Goal: Information Seeking & Learning: Learn about a topic

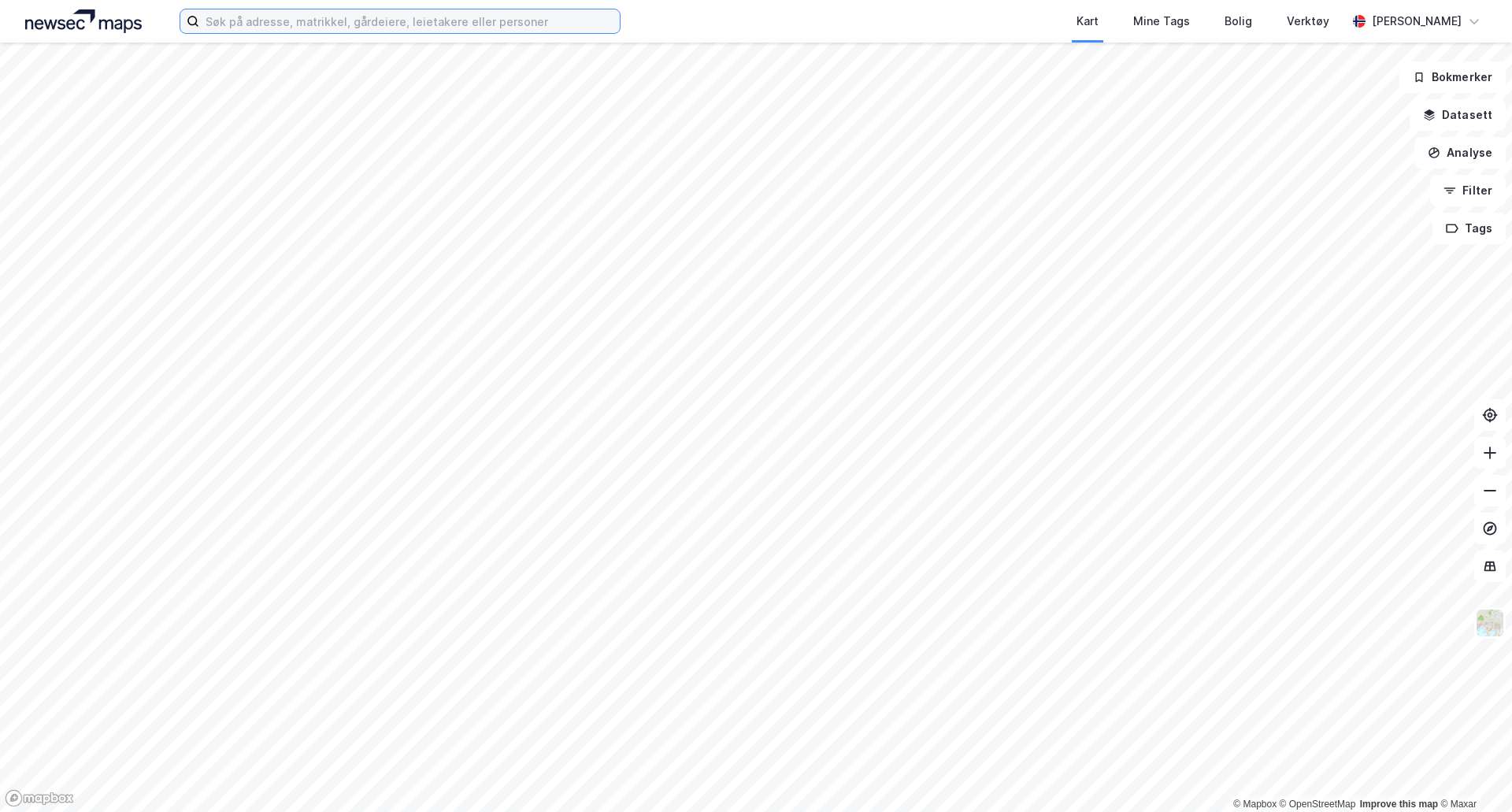
click at [380, 29] on input at bounding box center [409, 21] width 420 height 24
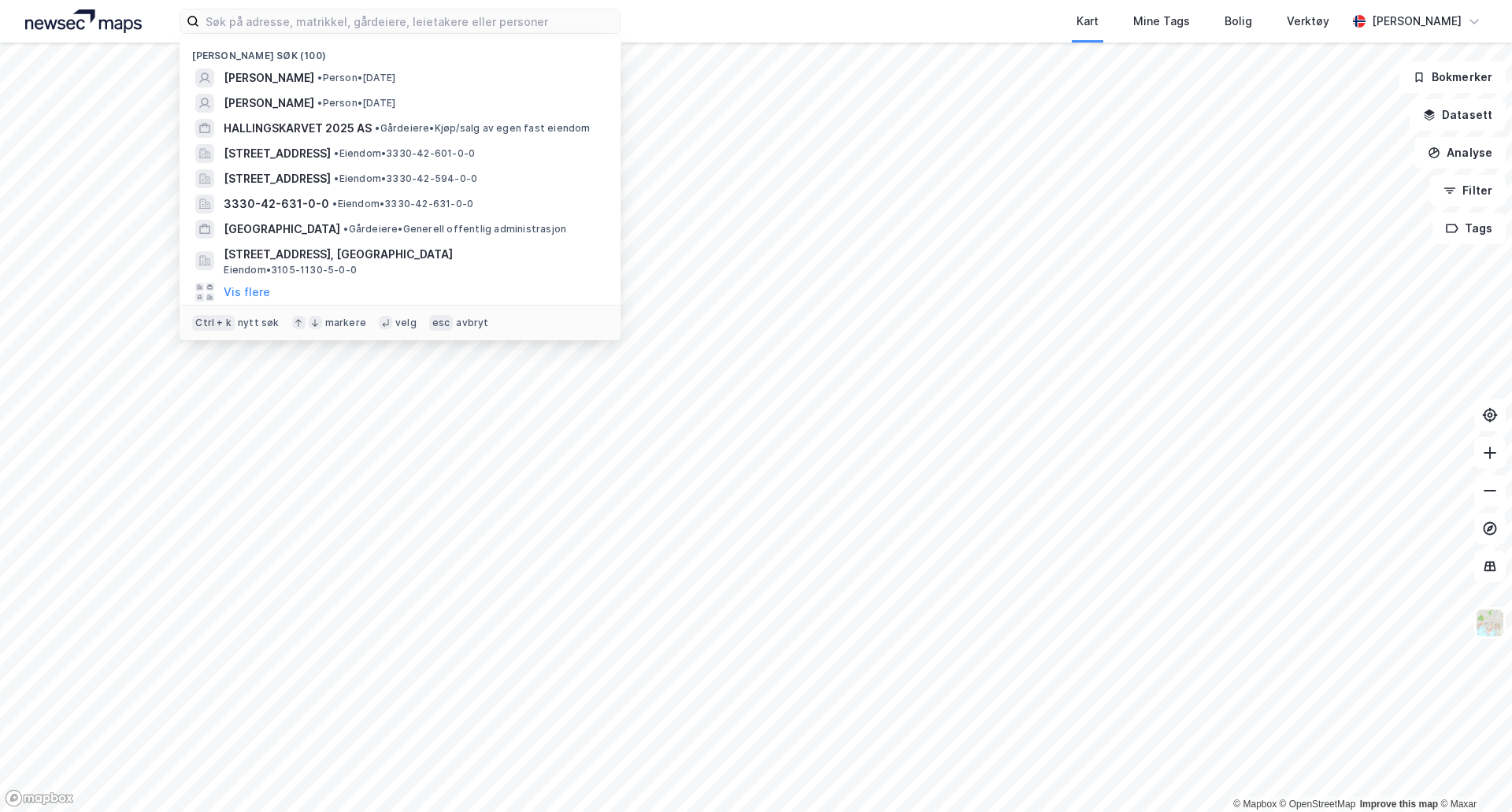
click at [365, 126] on span "HALLINGSKARVET 2025 AS" at bounding box center [297, 128] width 148 height 19
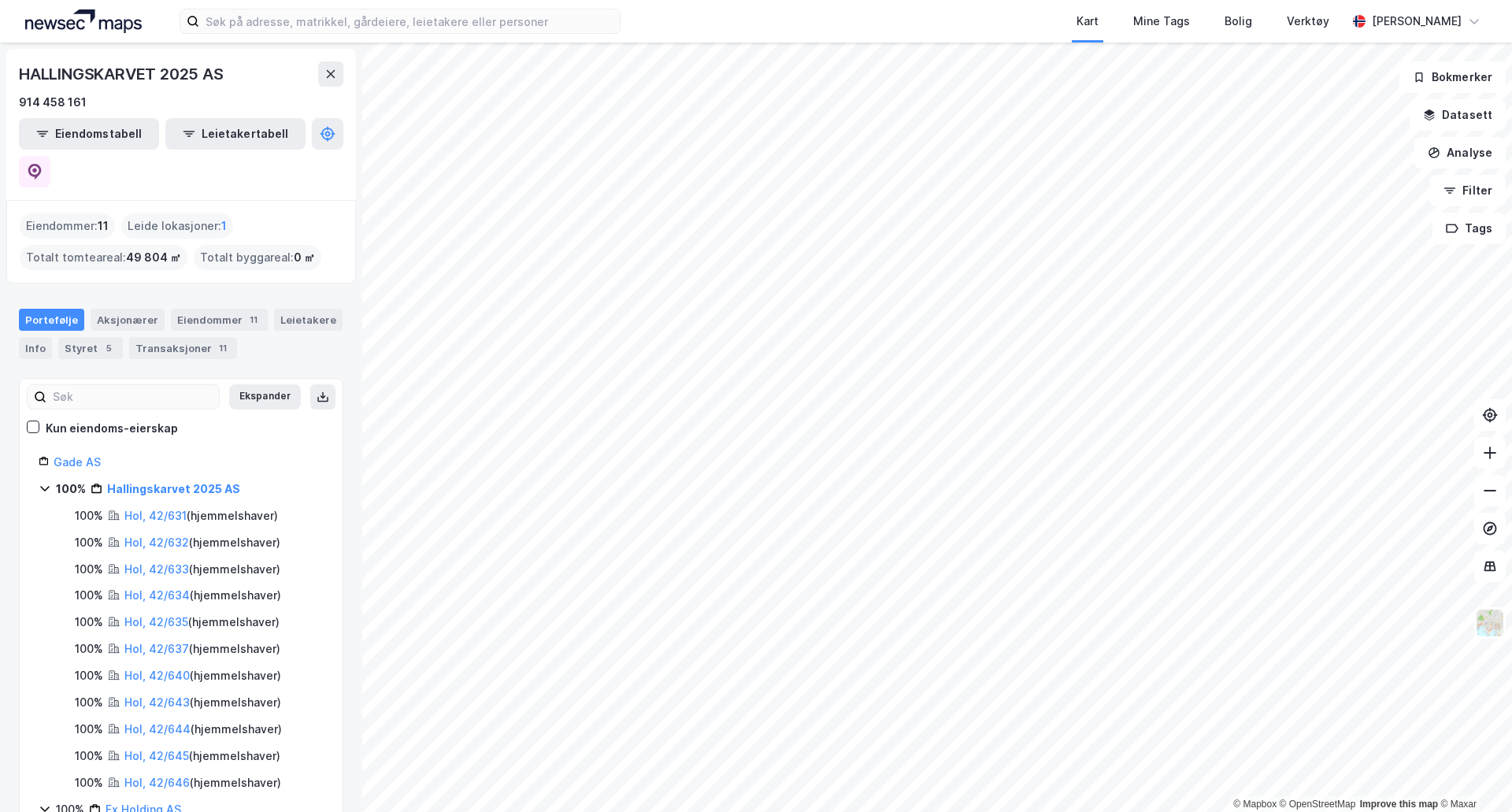
click at [149, 509] on link "Hol, 42/631" at bounding box center [155, 515] width 62 height 13
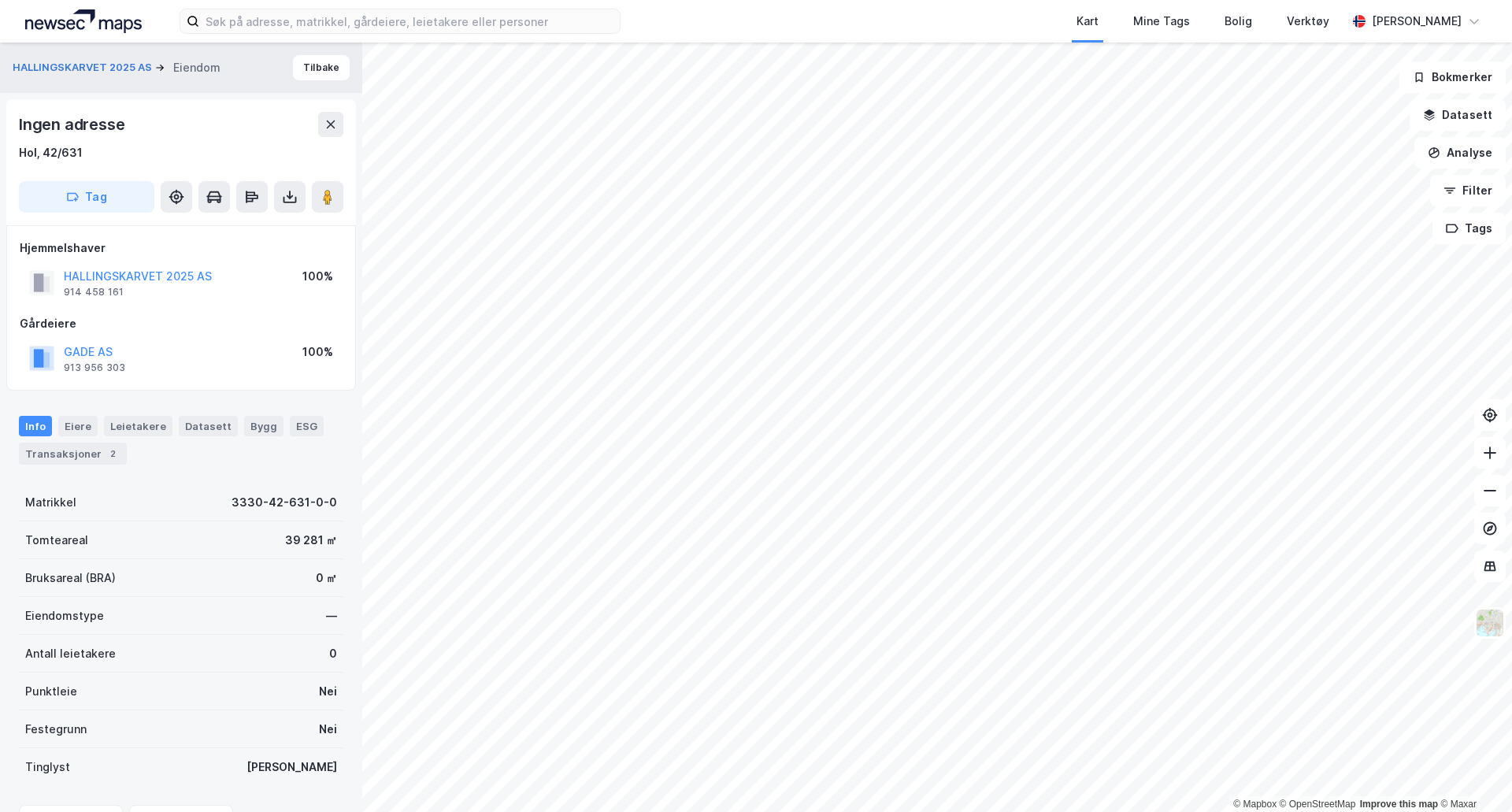
click at [303, 200] on button at bounding box center [290, 197] width 32 height 32
click at [291, 228] on div "Last ned grunnbok" at bounding box center [221, 228] width 168 height 25
click at [73, 463] on div "Transaksjoner 2" at bounding box center [73, 453] width 108 height 22
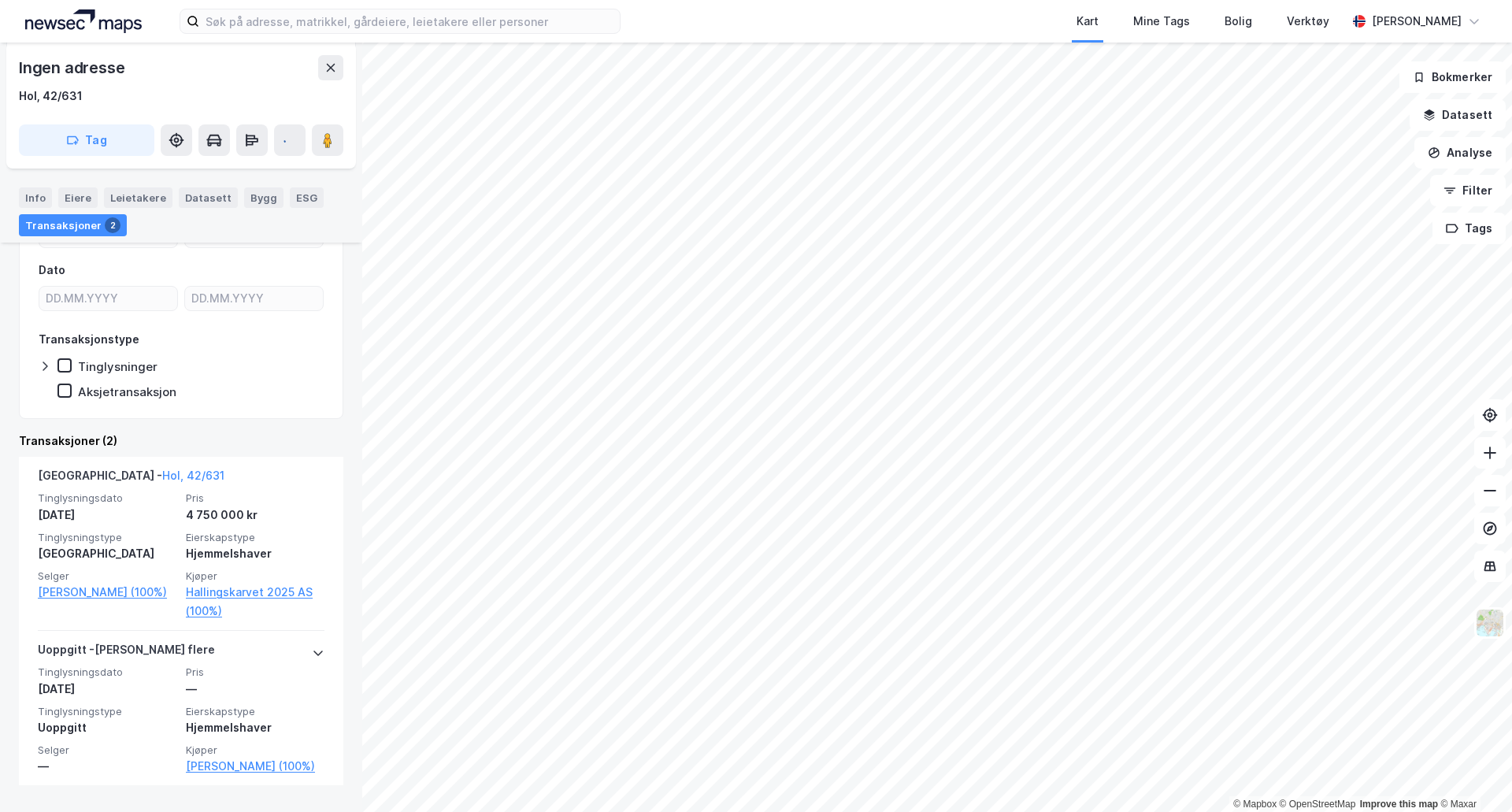
scroll to position [313, 0]
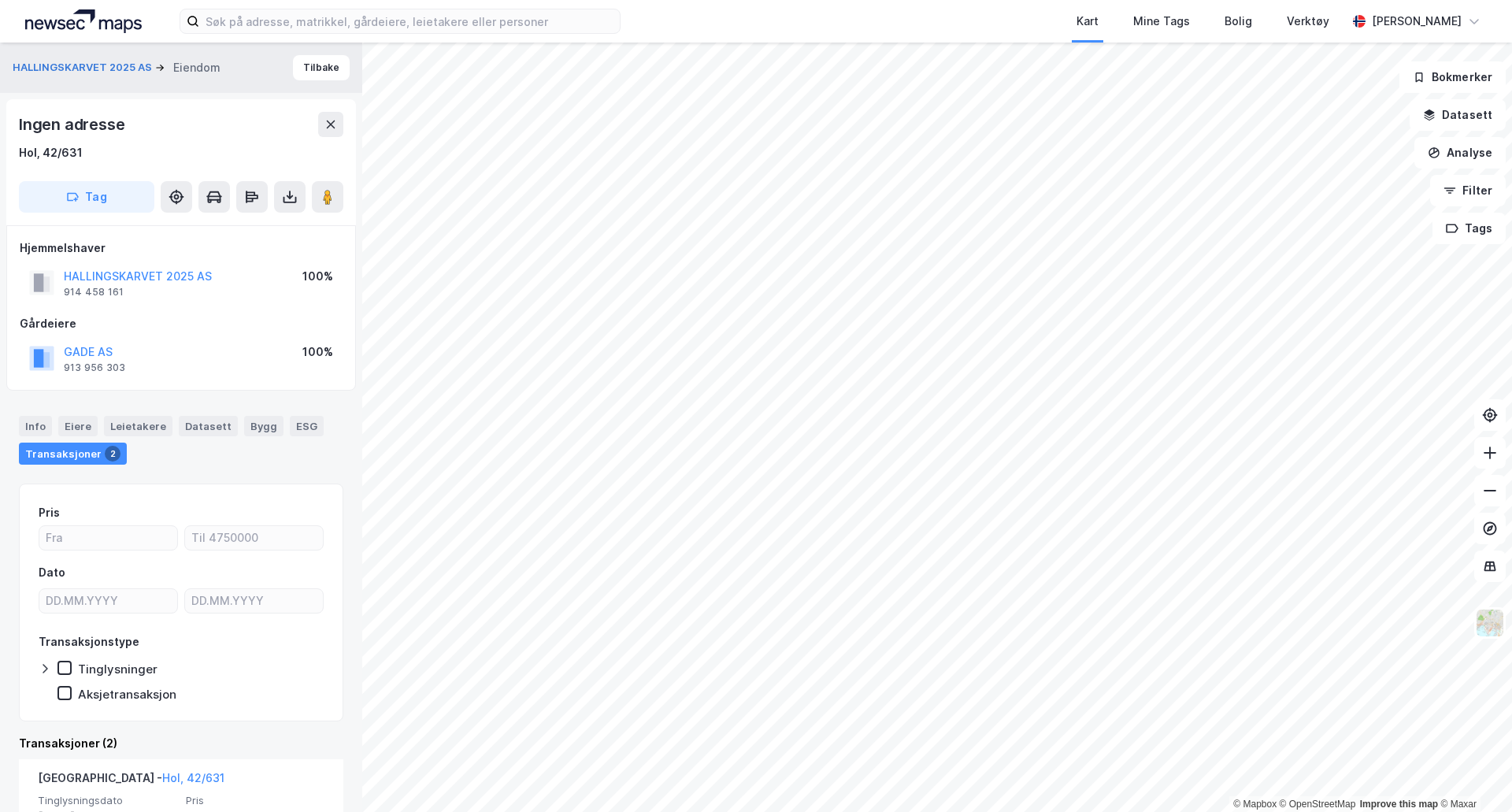
click at [67, 69] on button "HALLINGSKARVET 2025 AS" at bounding box center [83, 68] width 142 height 16
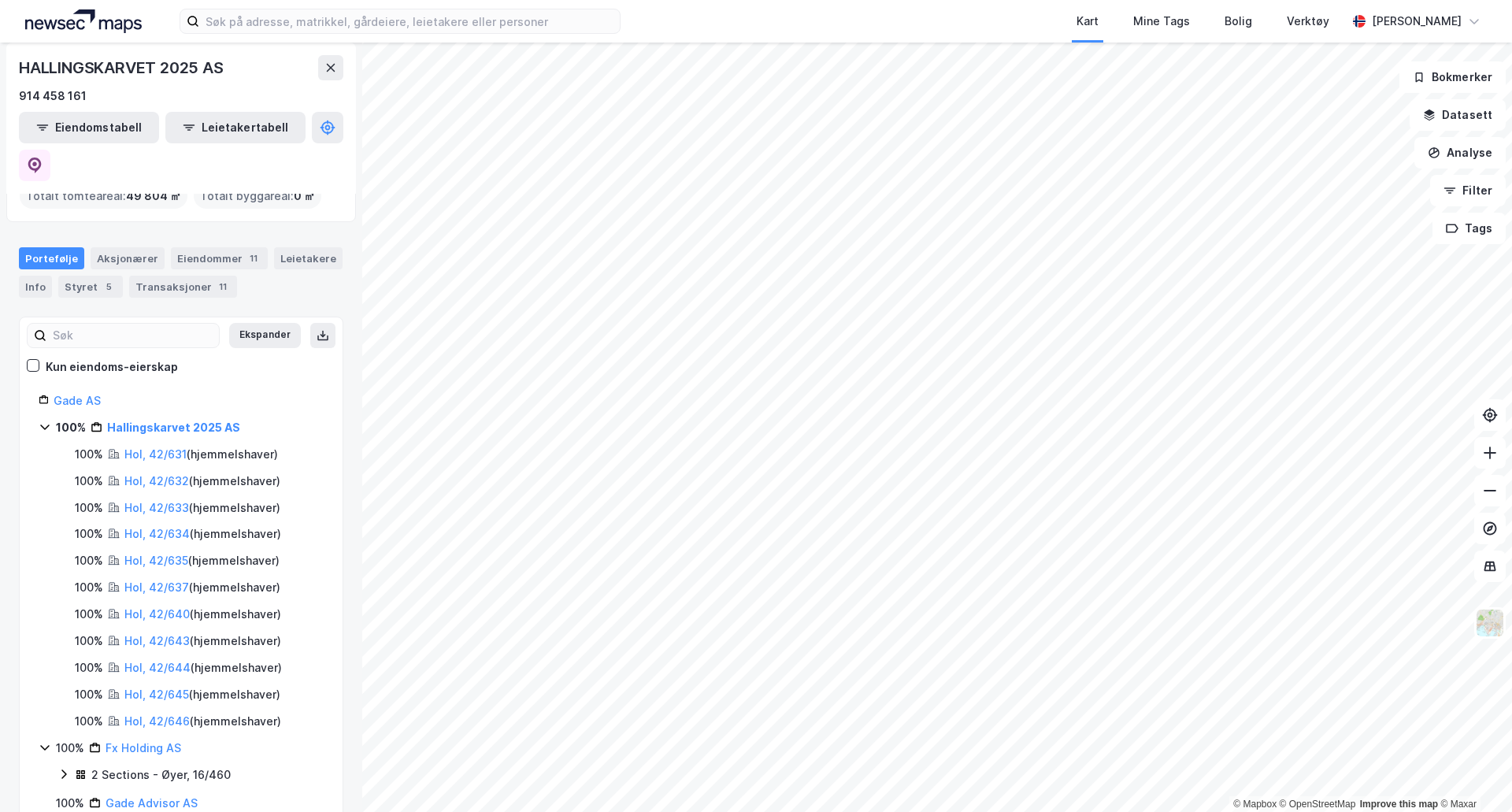
scroll to position [132, 0]
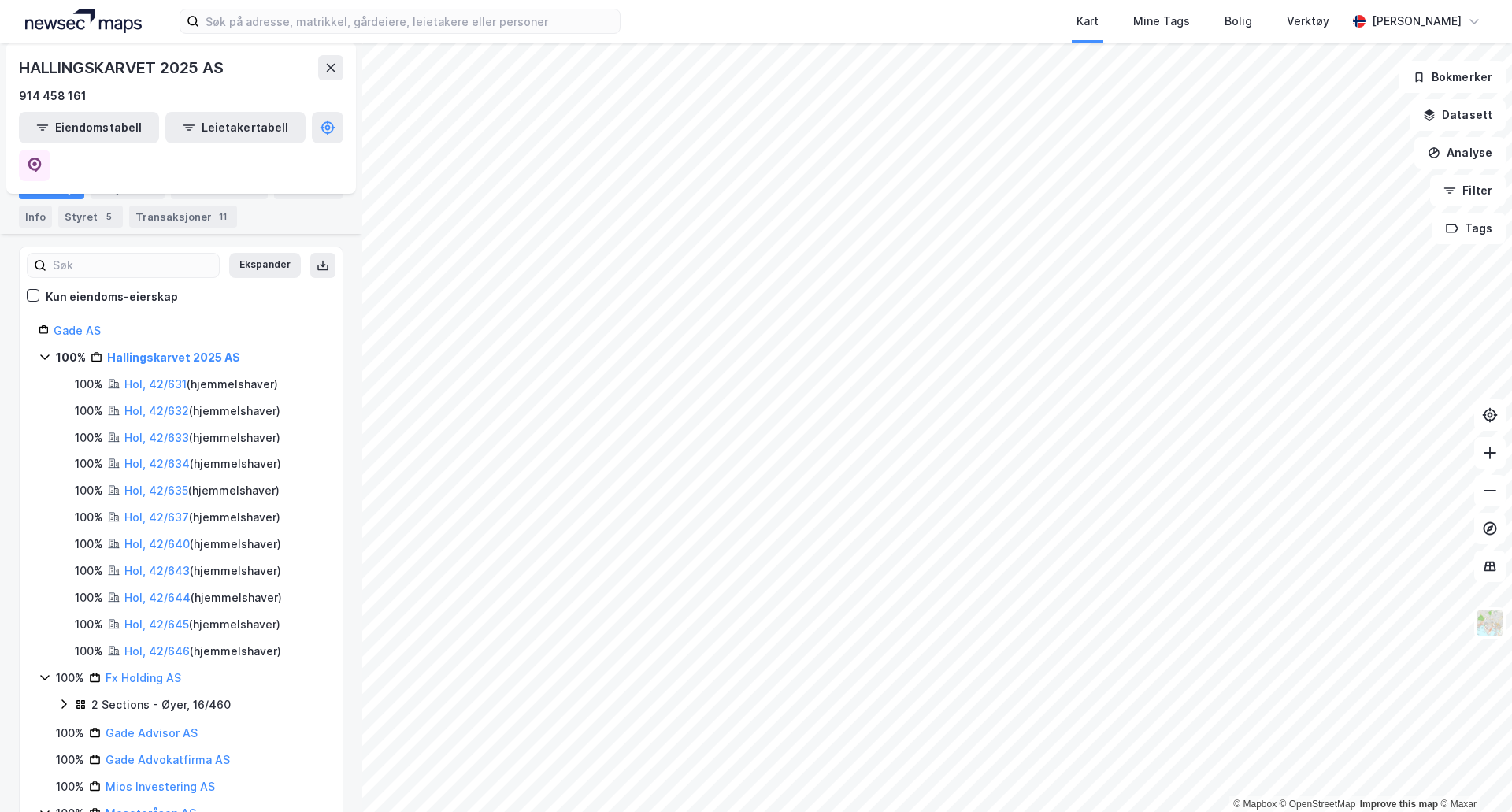
click at [156, 456] on link "Hol, 42/634" at bounding box center [157, 463] width 65 height 13
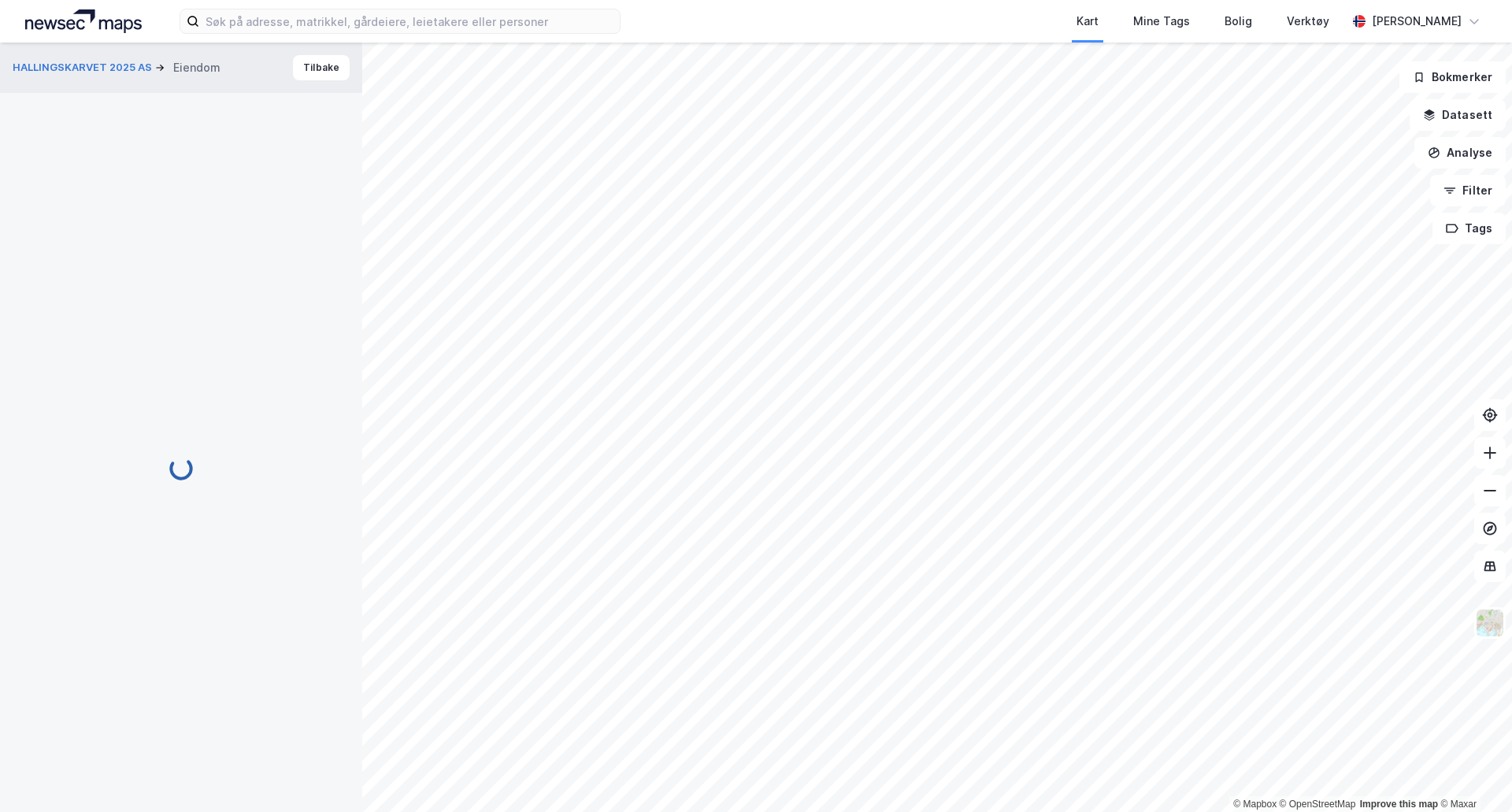
scroll to position [2, 0]
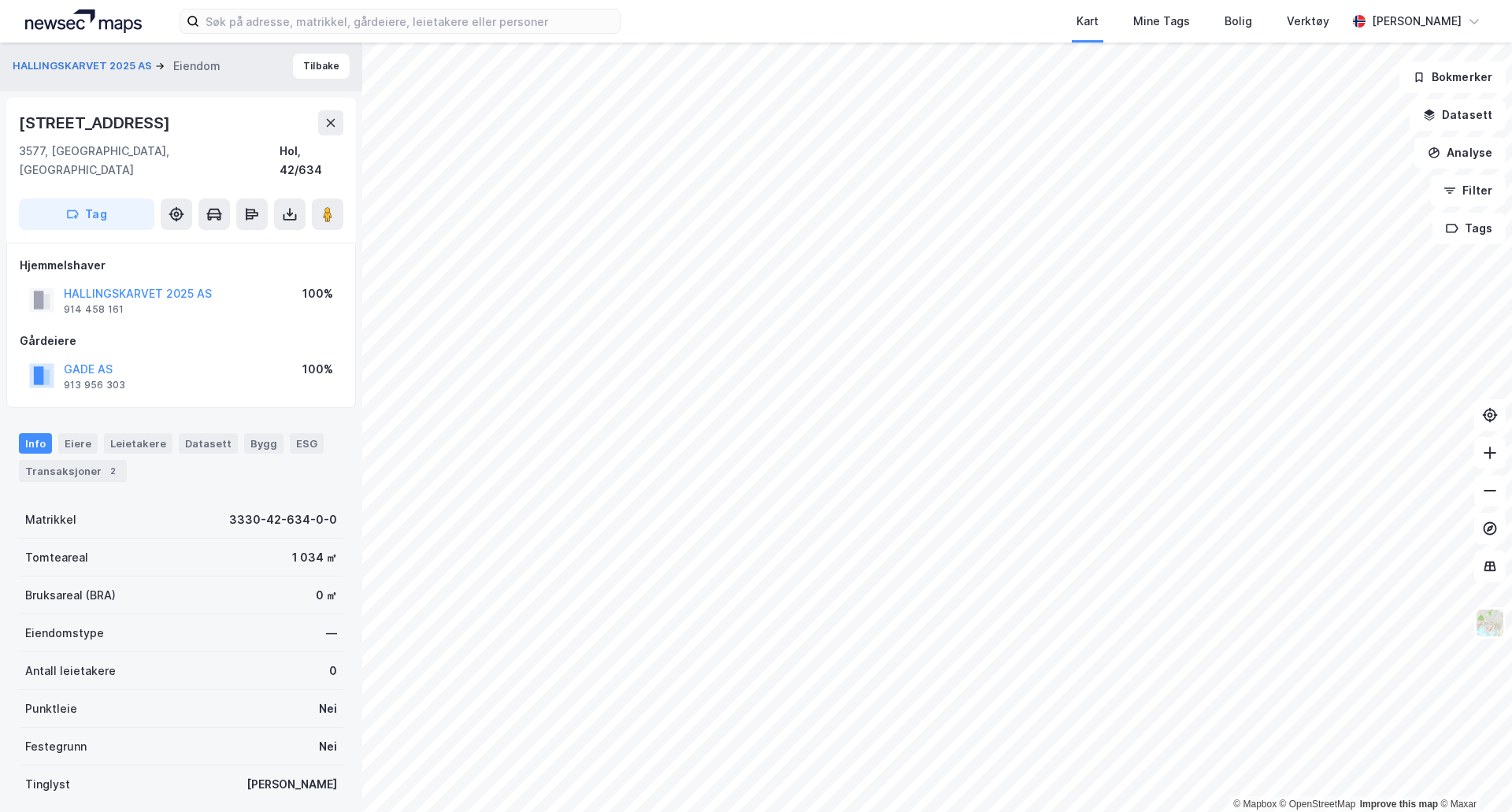
click at [81, 468] on div "Info [PERSON_NAME] Datasett Bygg ESG Transaksjoner 2" at bounding box center [181, 451] width 362 height 74
click at [78, 460] on div "Transaksjoner 2" at bounding box center [73, 471] width 108 height 22
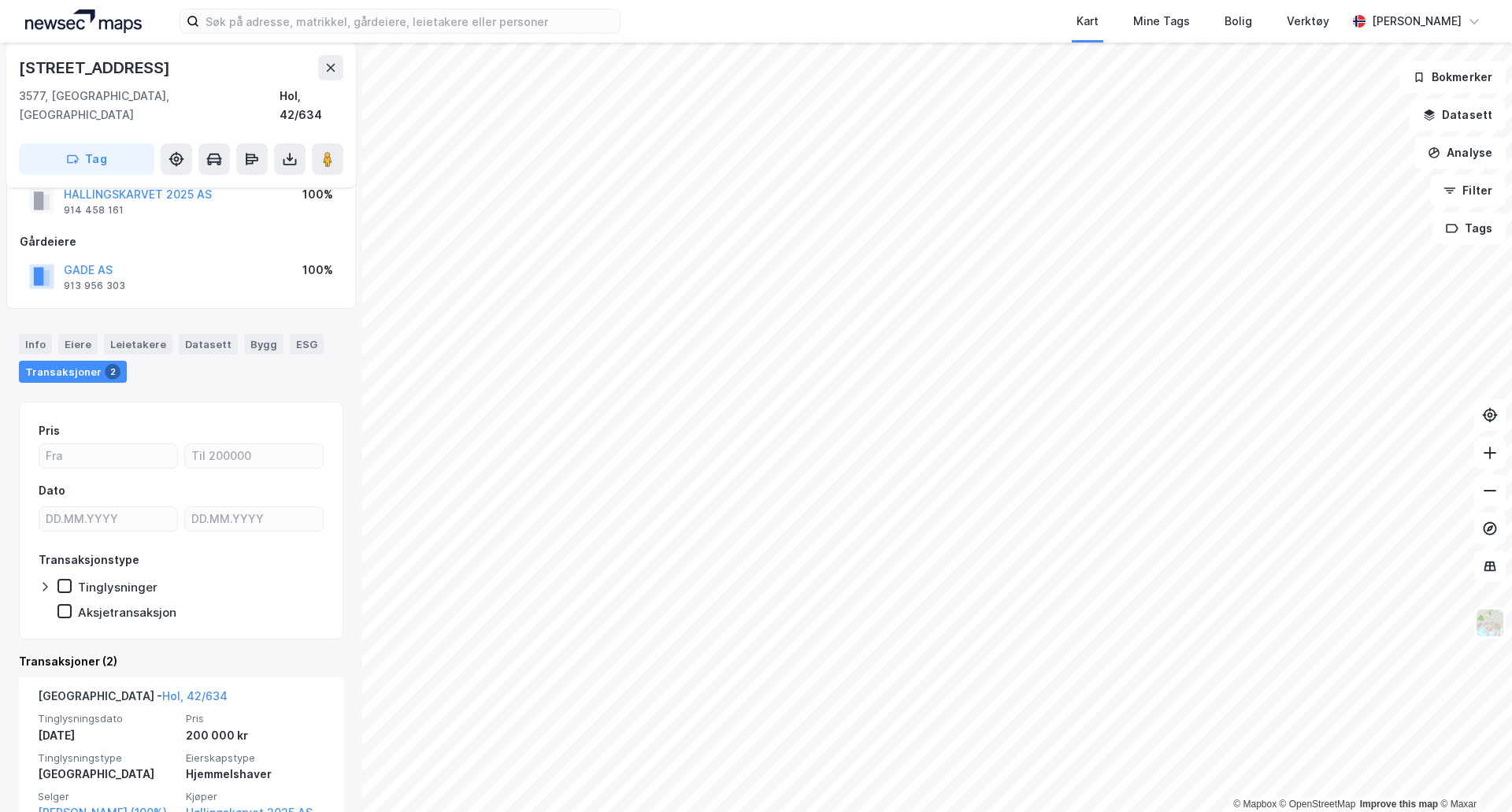
scroll to position [132, 0]
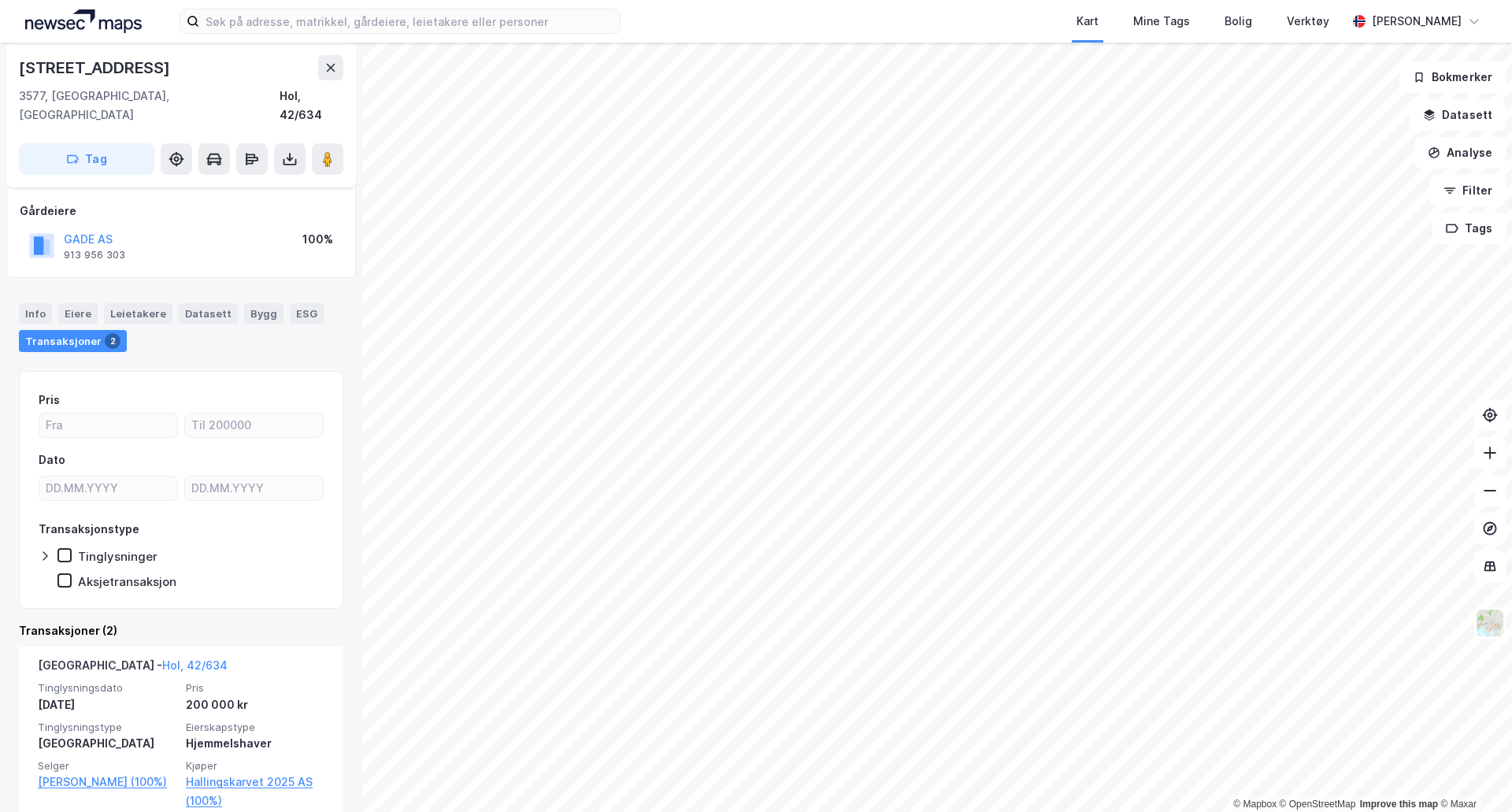
click at [226, 681] on span "Pris" at bounding box center [255, 687] width 139 height 13
click at [211, 681] on span "Pris" at bounding box center [255, 687] width 139 height 13
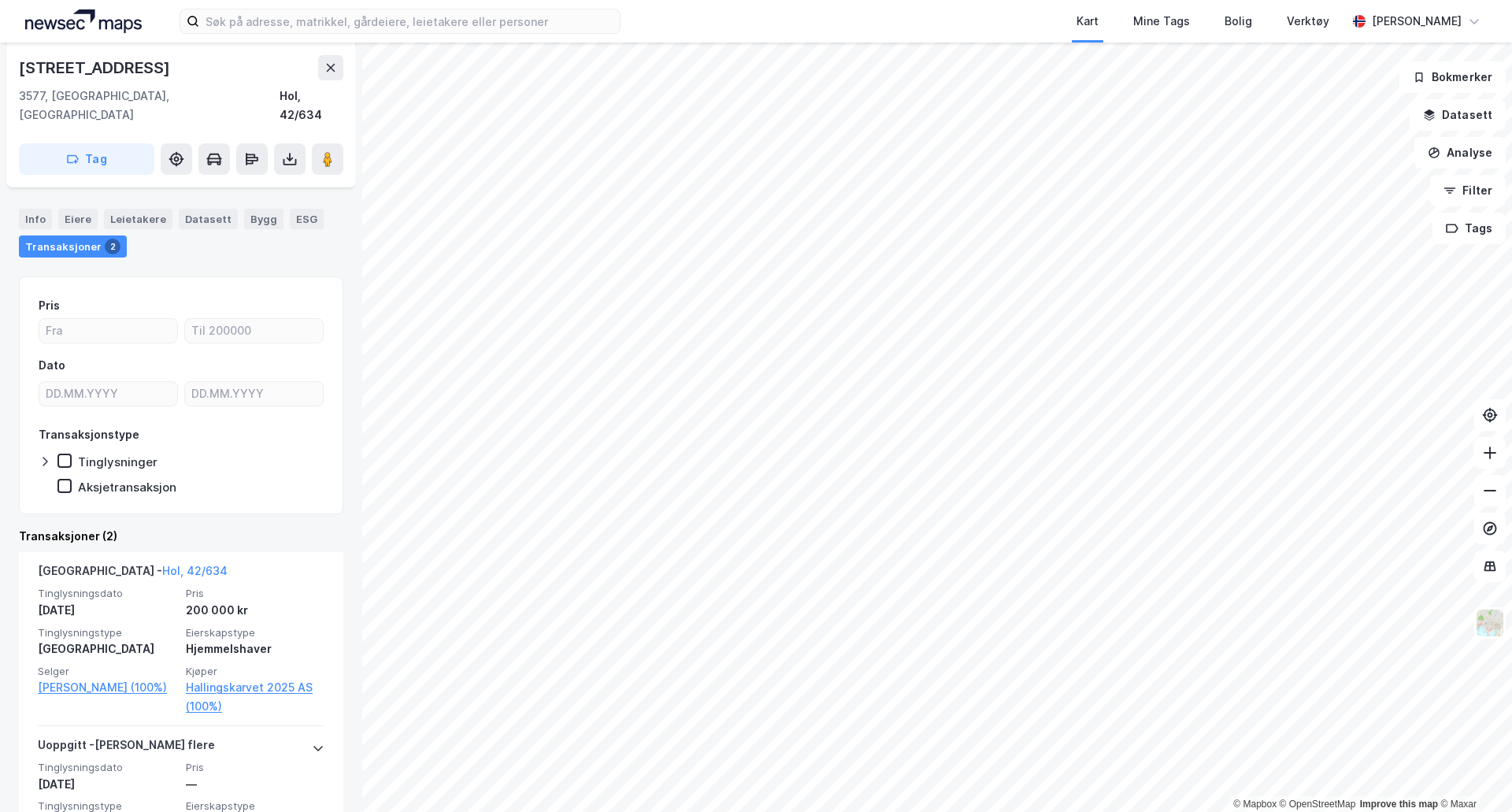
scroll to position [262, 0]
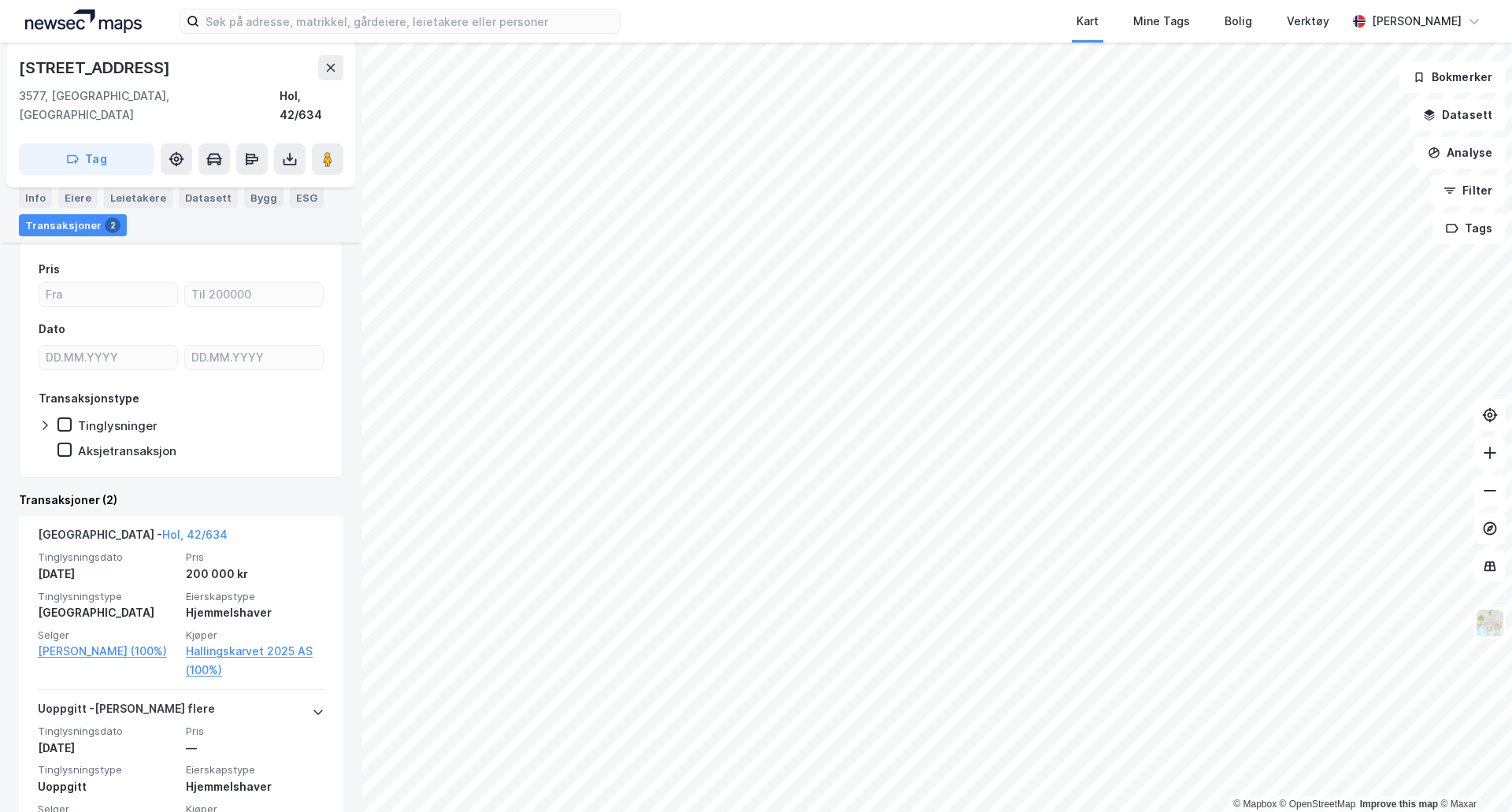
click at [186, 564] on div "200 000 kr" at bounding box center [255, 574] width 139 height 19
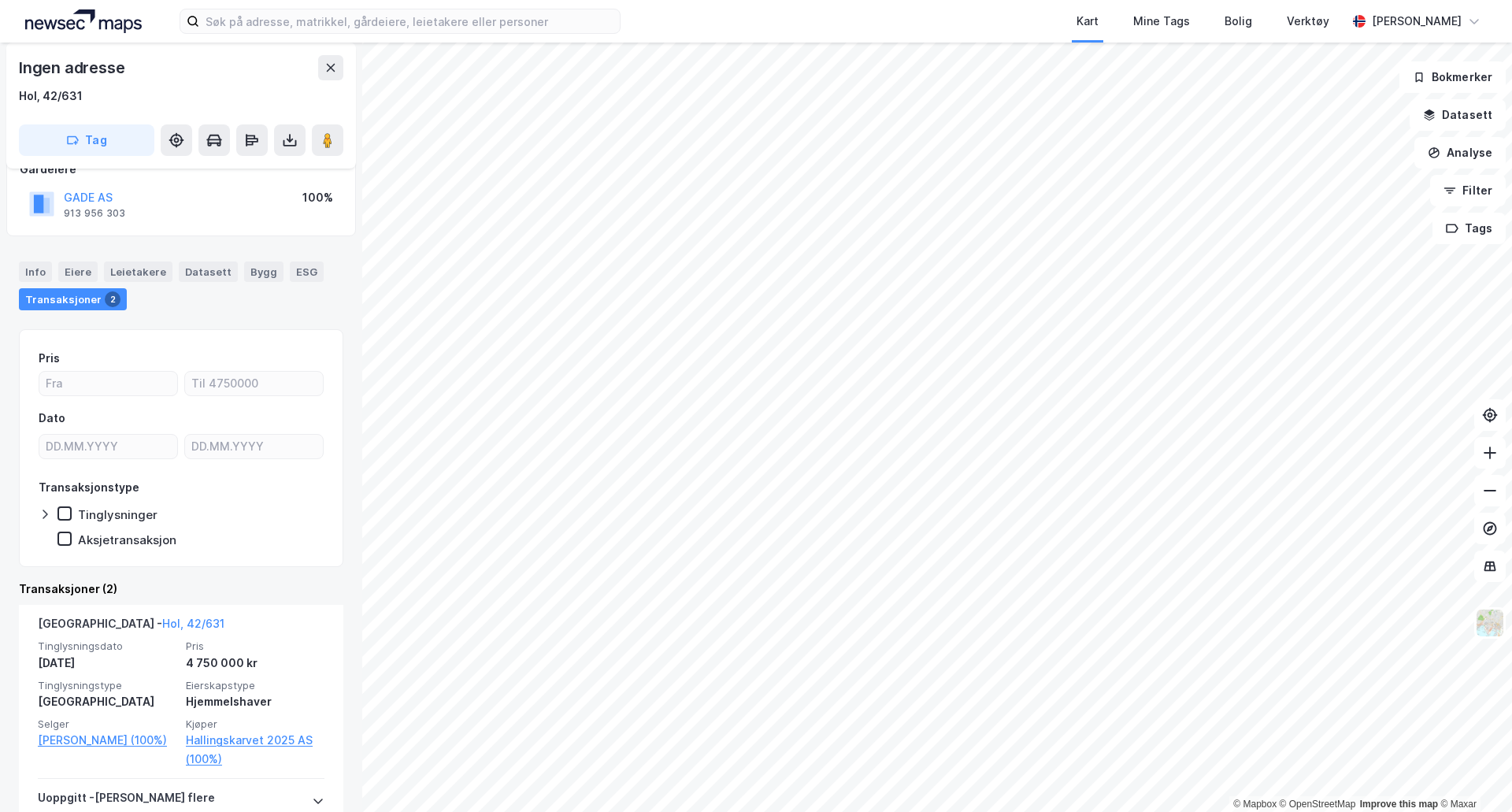
scroll to position [132, 0]
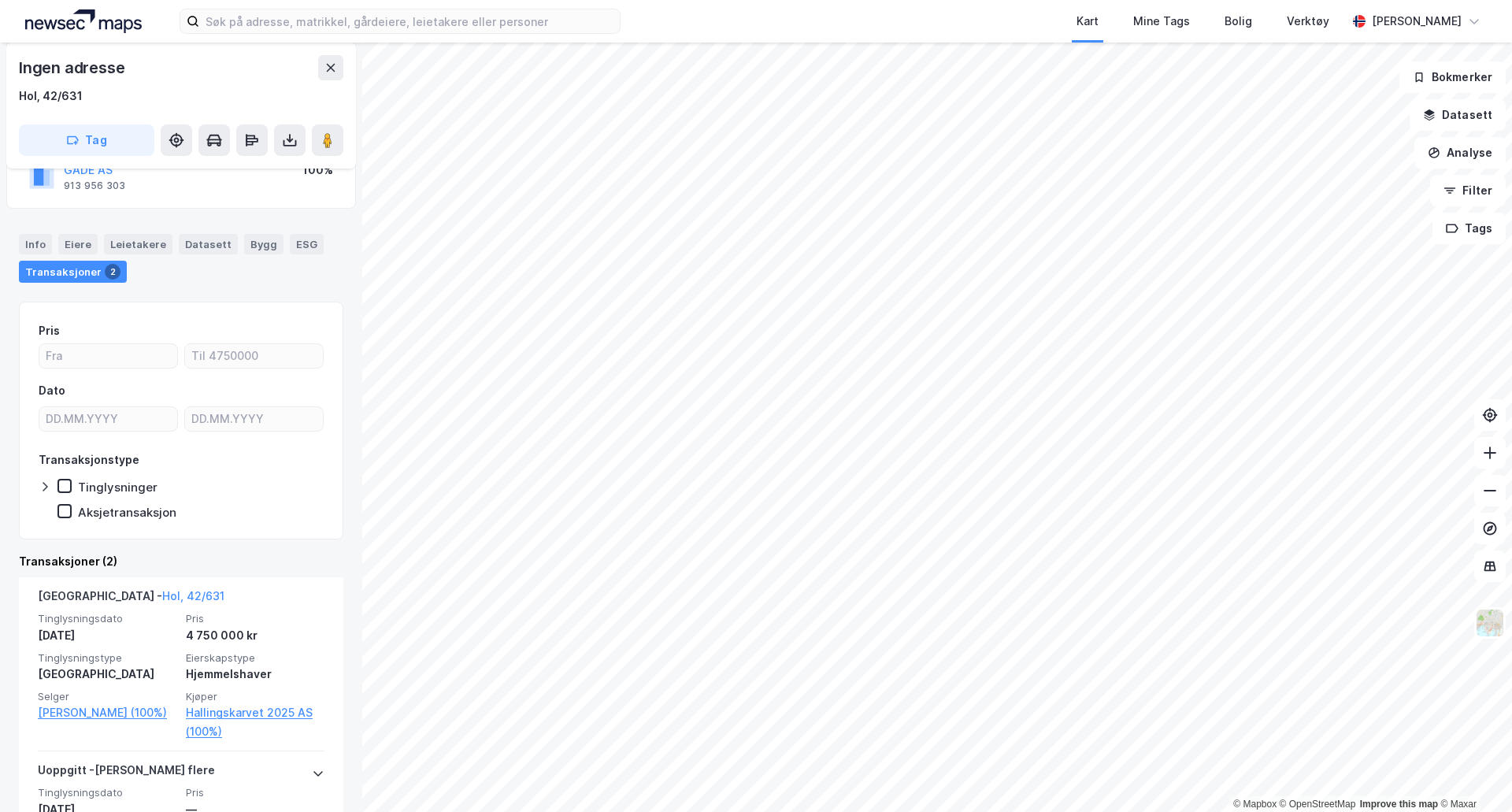
click at [161, 647] on div "Tinglysningsdato [DATE] Pris 4 750 000 kr Tinglysningstype Tvangssalg Eierskaps…" at bounding box center [181, 676] width 287 height 129
click at [139, 636] on div "[DATE]" at bounding box center [107, 636] width 139 height 19
click at [163, 649] on div "Tinglysningsdato [DATE] Pris 4 750 000 kr Tinglysningstype Tvangssalg Eierskaps…" at bounding box center [181, 676] width 287 height 129
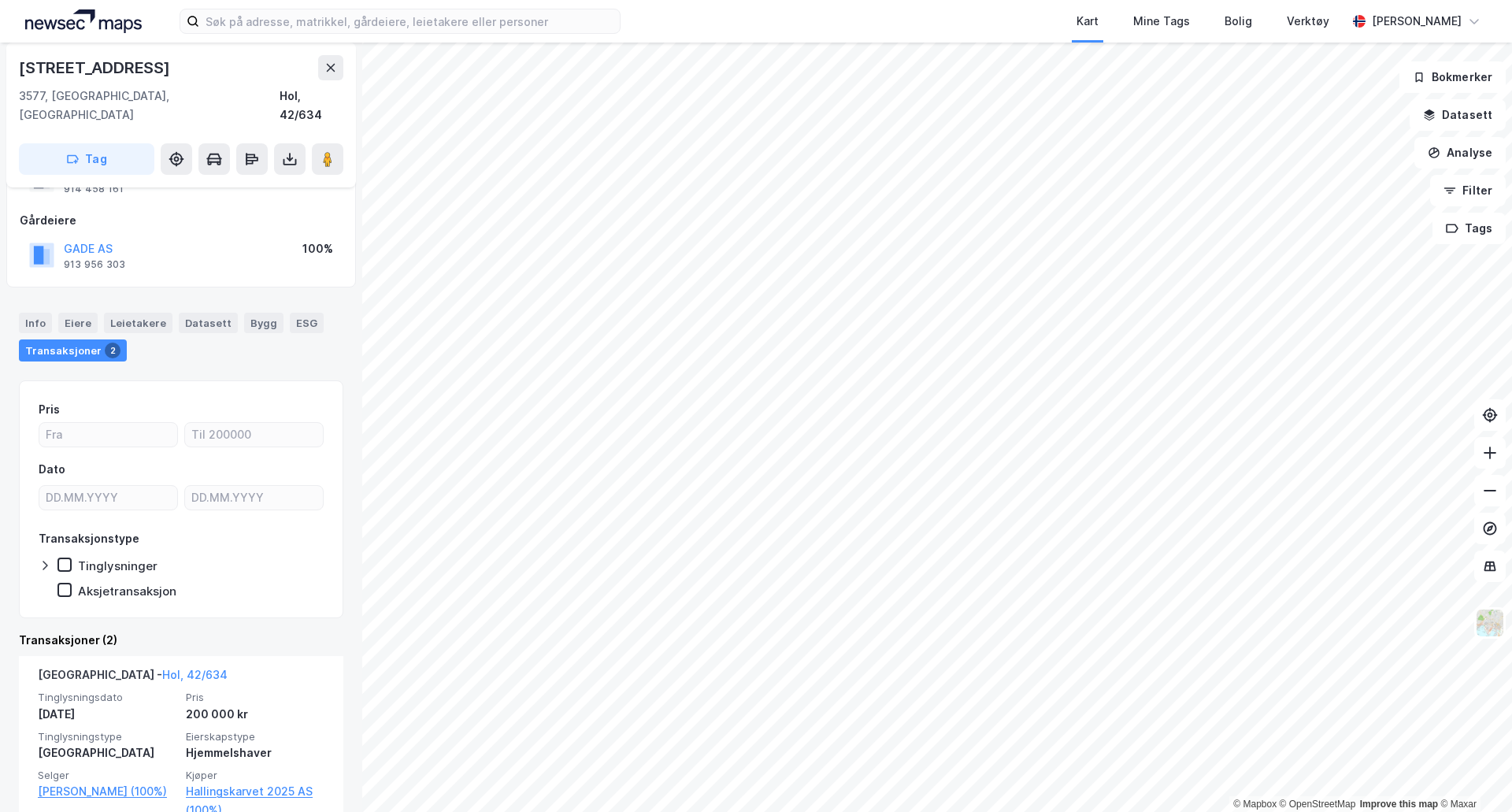
scroll to position [131, 0]
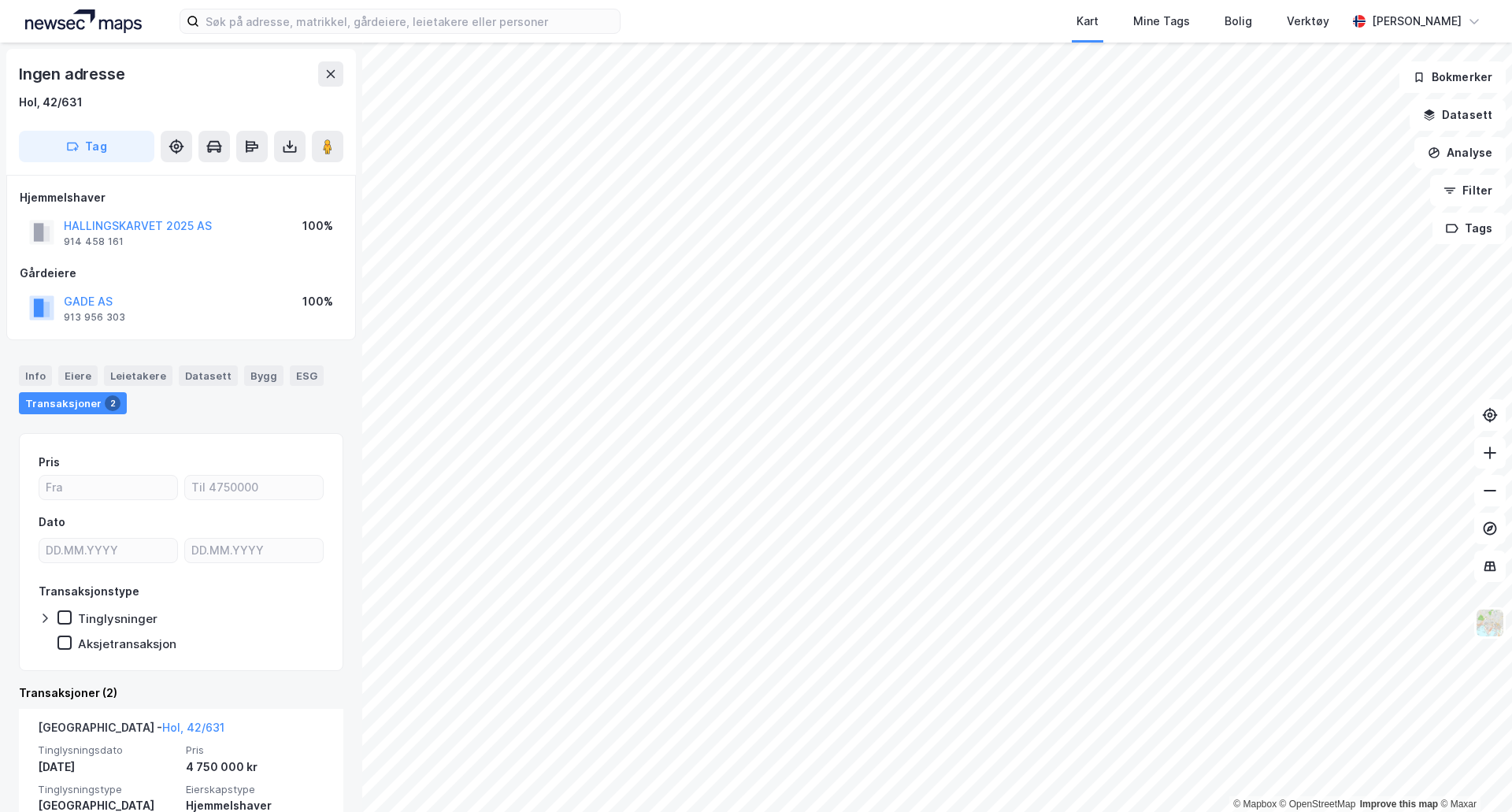
click at [234, 631] on div "Transaksjonstype Tinglysninger Aksjetransaksjon" at bounding box center [181, 616] width 285 height 69
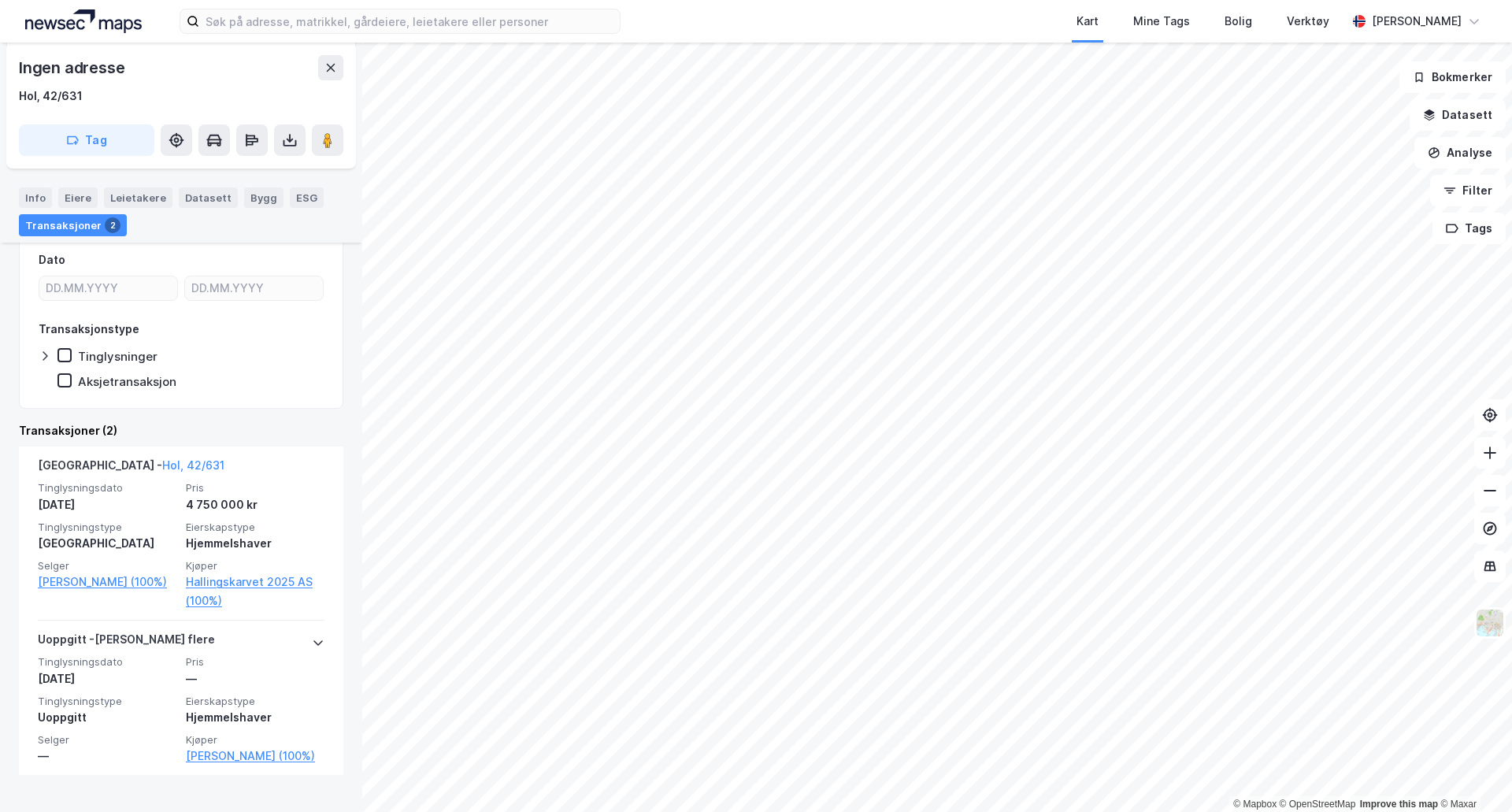
scroll to position [263, 0]
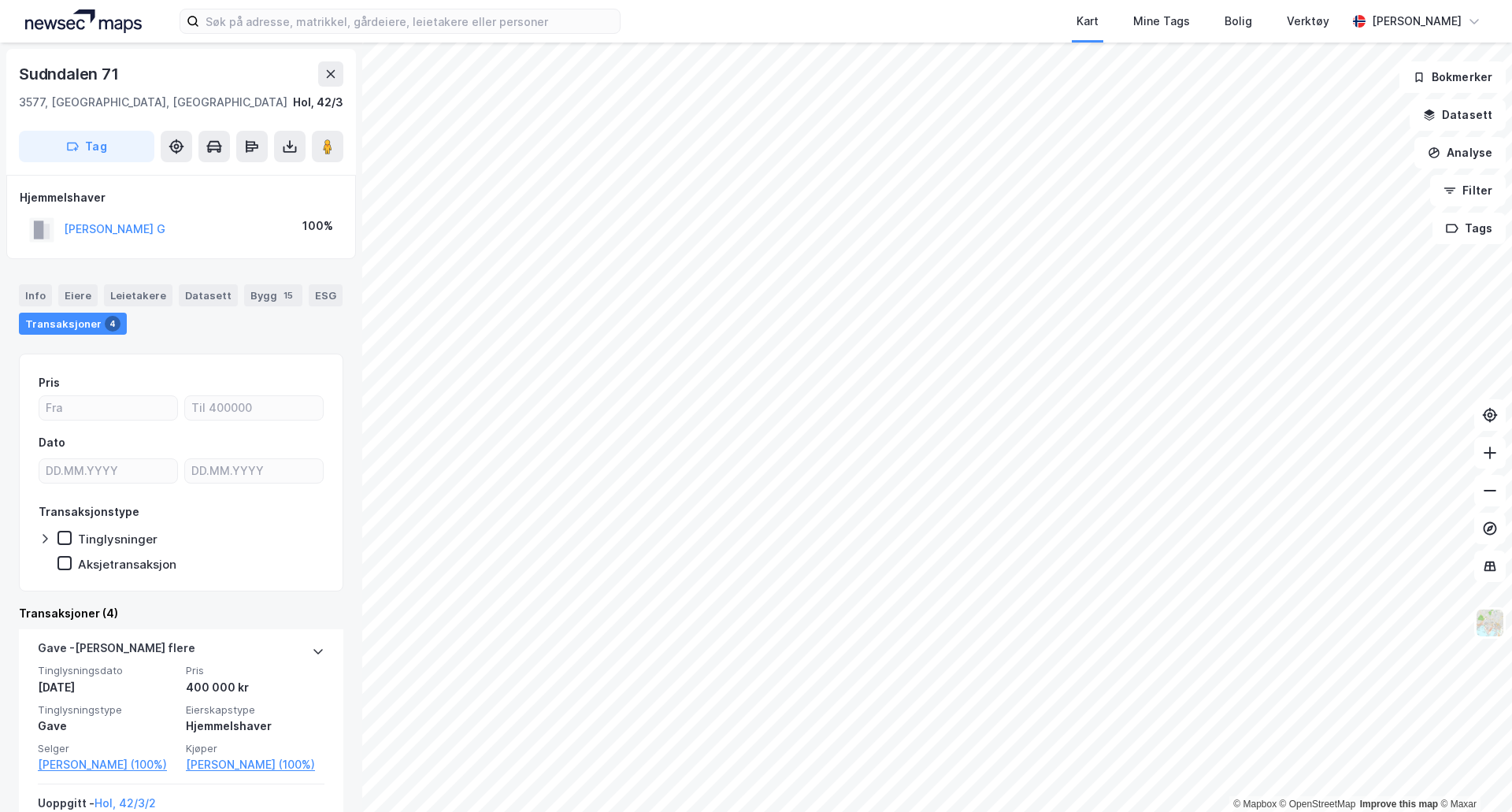
click at [0, 0] on button "[PERSON_NAME] G" at bounding box center [0, 0] width 0 height 0
